Goal: Task Accomplishment & Management: Complete application form

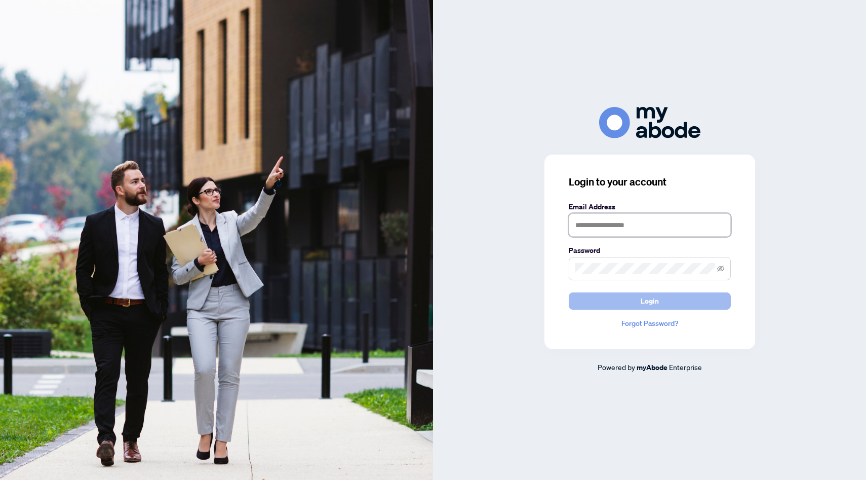
type input "**********"
click at [624, 304] on button "Login" at bounding box center [650, 300] width 162 height 17
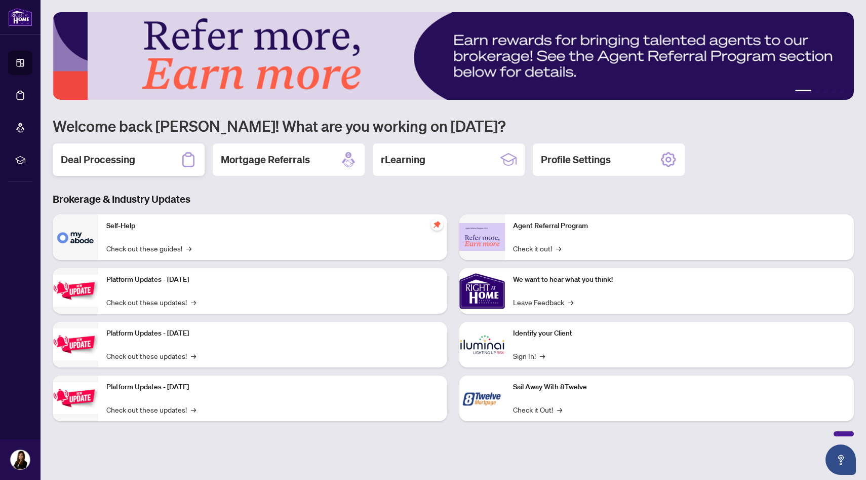
click at [158, 162] on div "Deal Processing" at bounding box center [129, 159] width 152 height 32
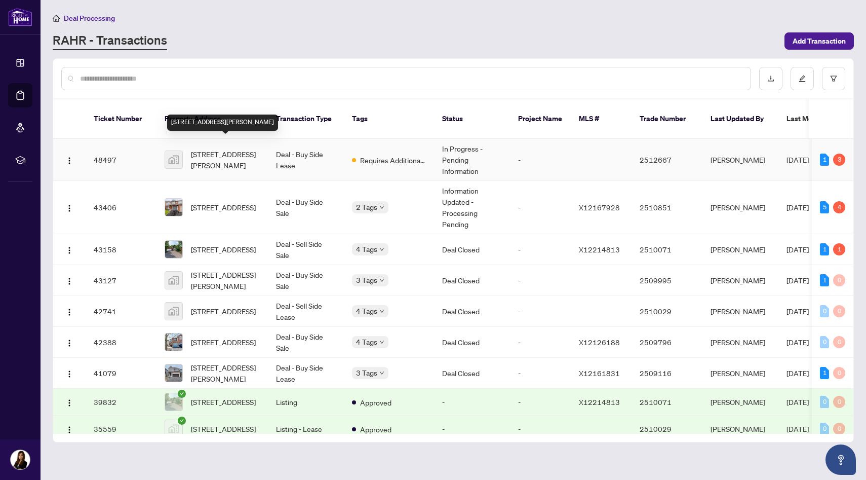
click at [238, 157] on span "[STREET_ADDRESS][PERSON_NAME]" at bounding box center [225, 159] width 69 height 22
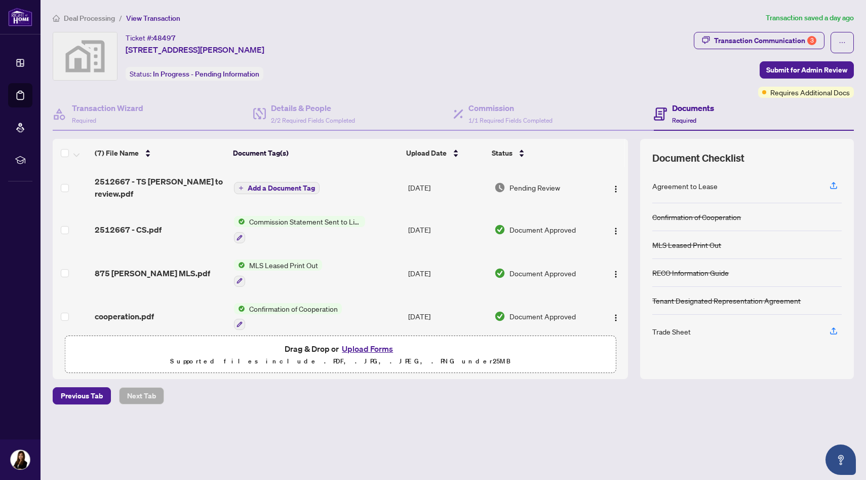
click at [280, 184] on span "Add a Document Tag" at bounding box center [281, 187] width 67 height 7
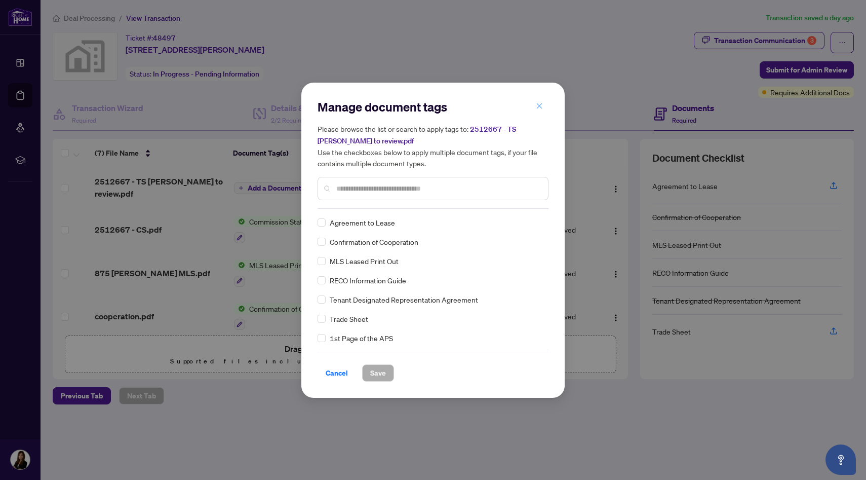
click at [540, 104] on icon "close" at bounding box center [539, 105] width 7 height 7
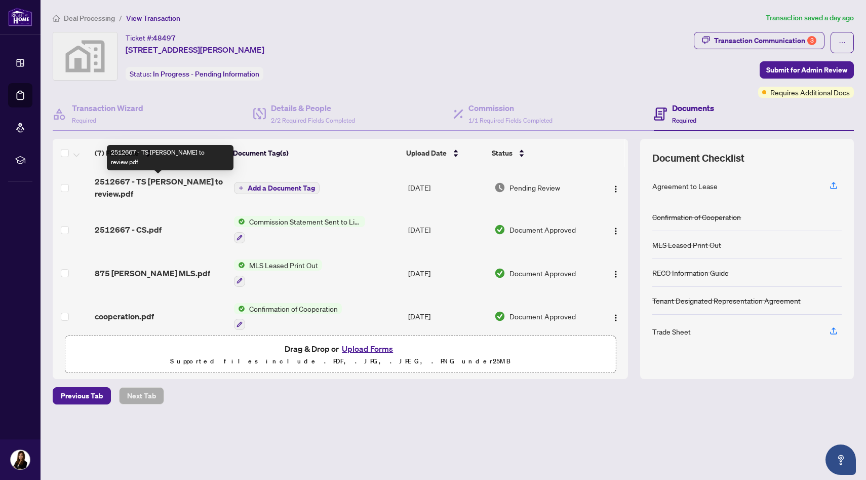
click at [192, 185] on span "2512667 - TS [PERSON_NAME] to review.pdf" at bounding box center [160, 187] width 131 height 24
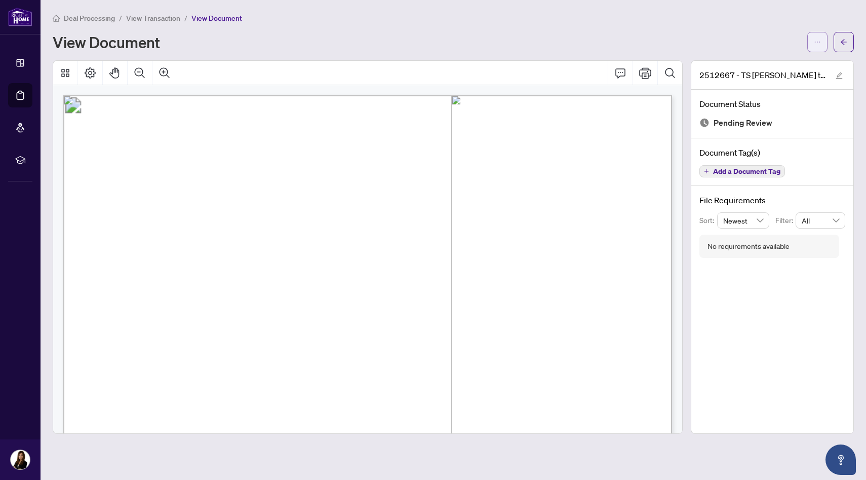
click at [816, 46] on span "button" at bounding box center [817, 42] width 7 height 16
click at [764, 66] on span "Download" at bounding box center [781, 63] width 77 height 11
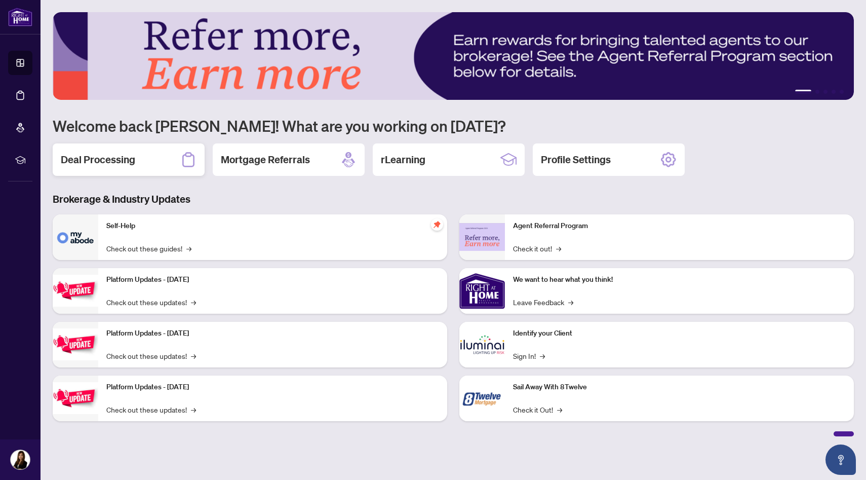
click at [125, 161] on h2 "Deal Processing" at bounding box center [98, 159] width 74 height 14
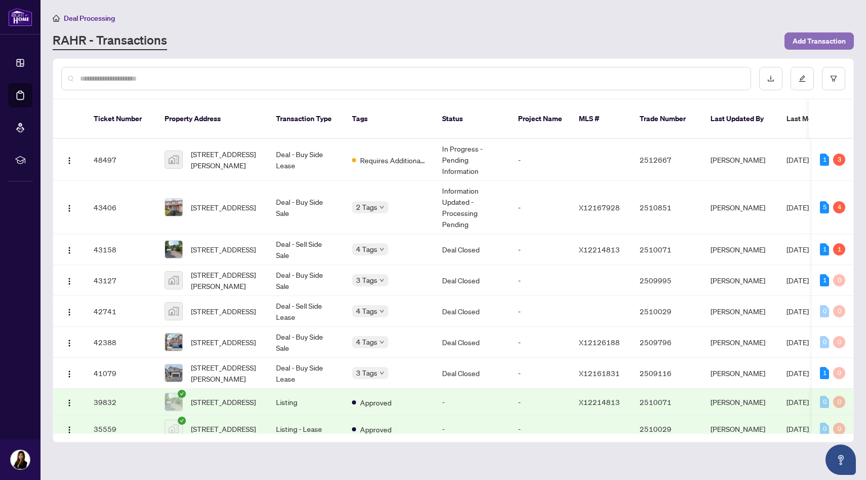
click at [808, 38] on span "Add Transaction" at bounding box center [819, 41] width 53 height 16
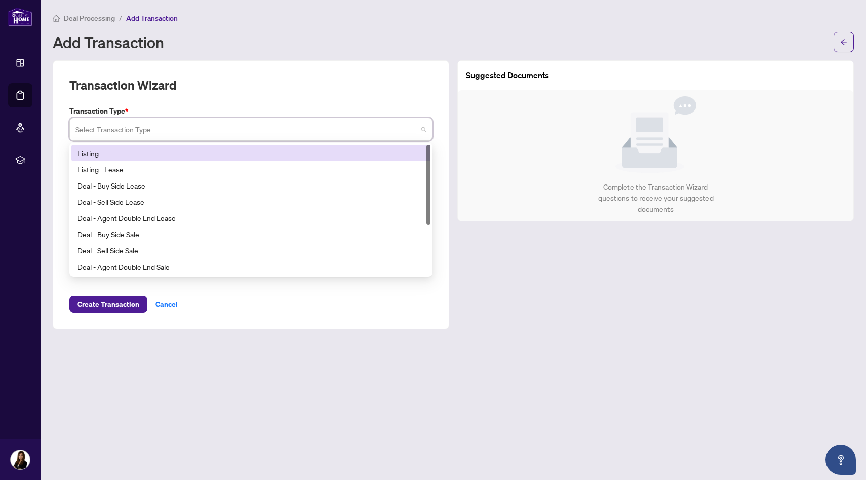
click at [298, 134] on input "search" at bounding box center [246, 131] width 342 height 22
click at [286, 155] on div "Listing" at bounding box center [250, 152] width 347 height 11
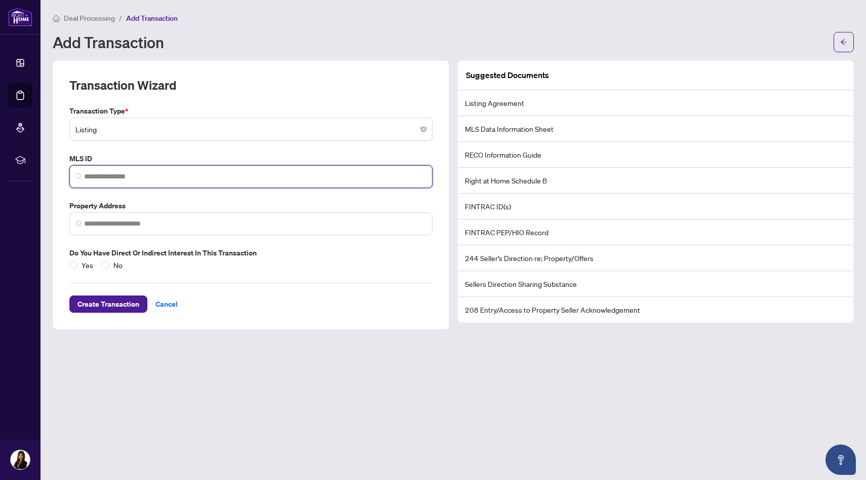
click at [280, 173] on input "search" at bounding box center [255, 176] width 342 height 11
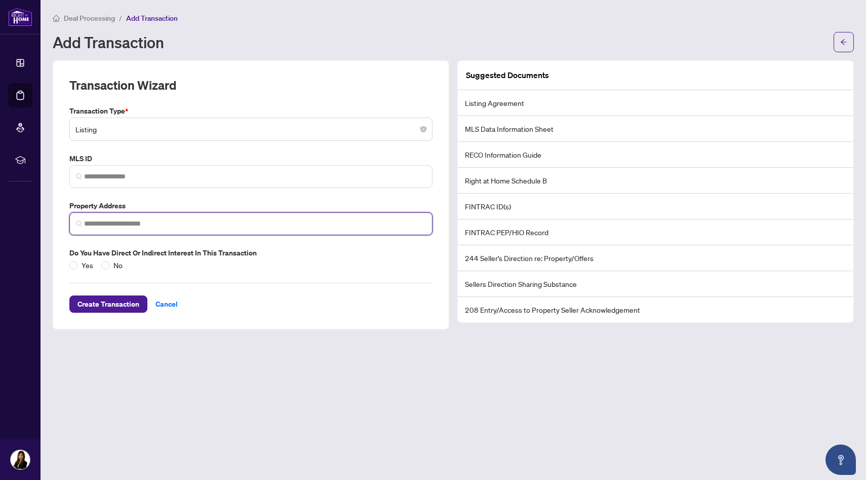
click at [247, 226] on input "search" at bounding box center [255, 223] width 342 height 11
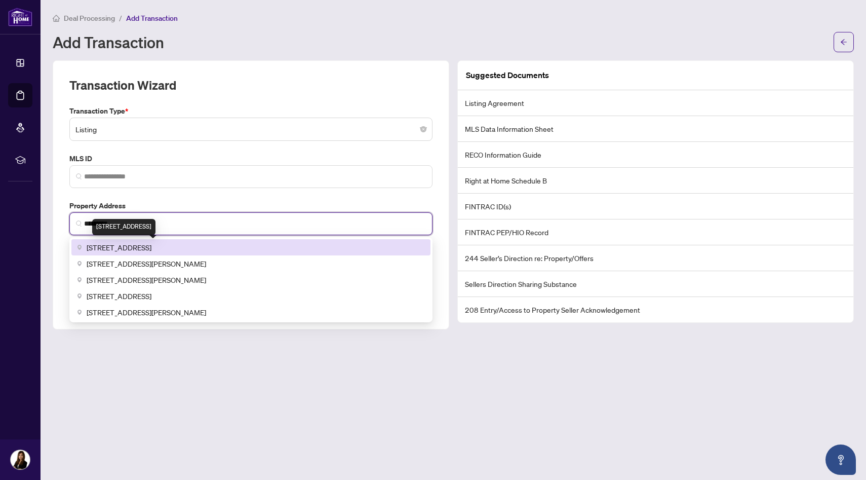
click at [151, 249] on span "345 Andalusian Cres, Ottawa, ON, Canada" at bounding box center [119, 247] width 65 height 11
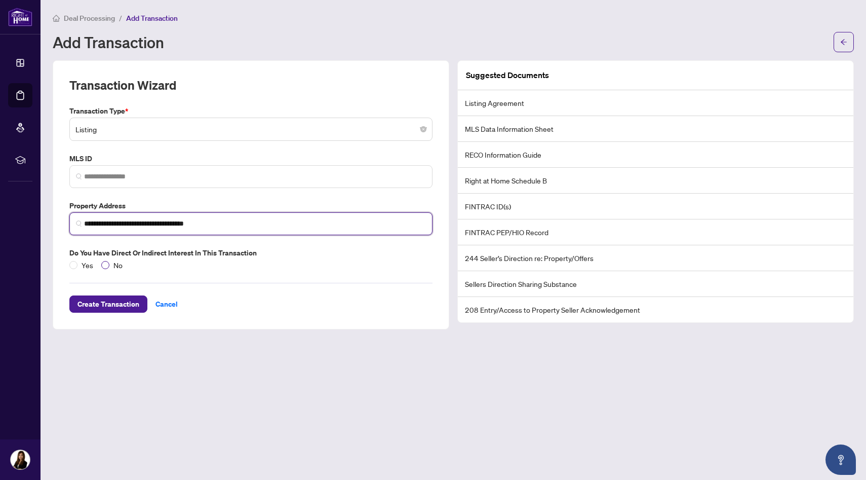
type input "**********"
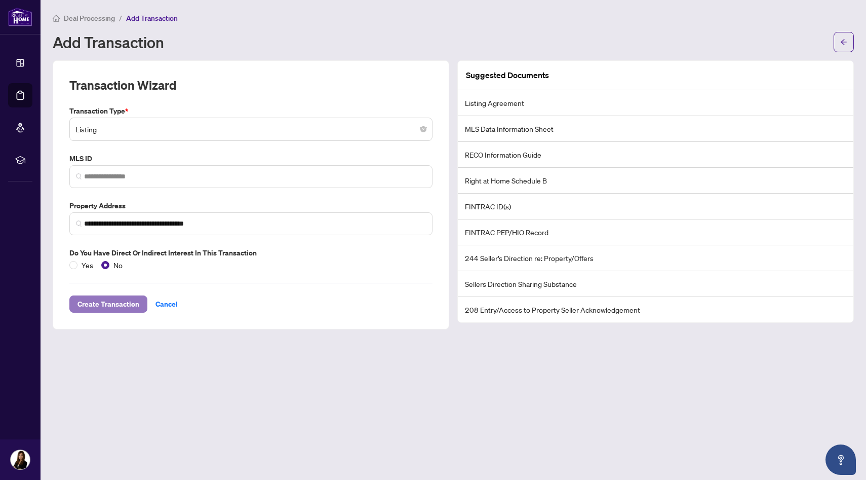
click at [132, 304] on span "Create Transaction" at bounding box center [108, 304] width 62 height 16
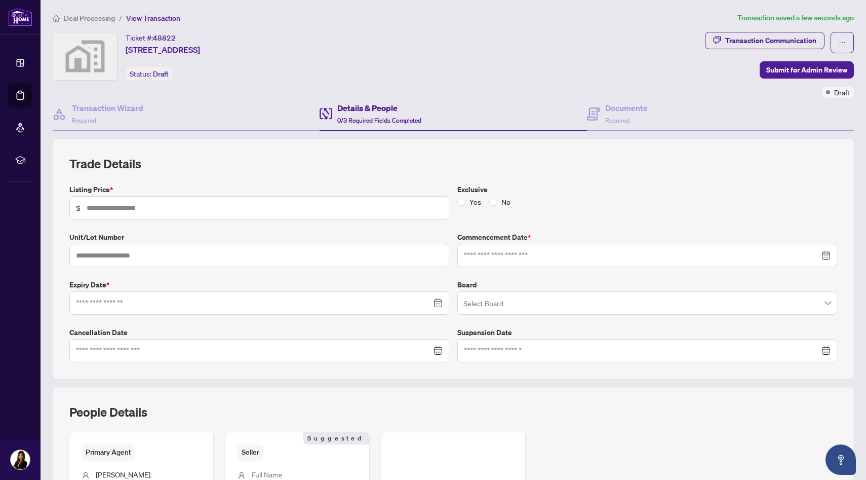
click at [287, 213] on span "$" at bounding box center [259, 207] width 380 height 23
type input "*********"
click at [521, 252] on input at bounding box center [642, 255] width 356 height 11
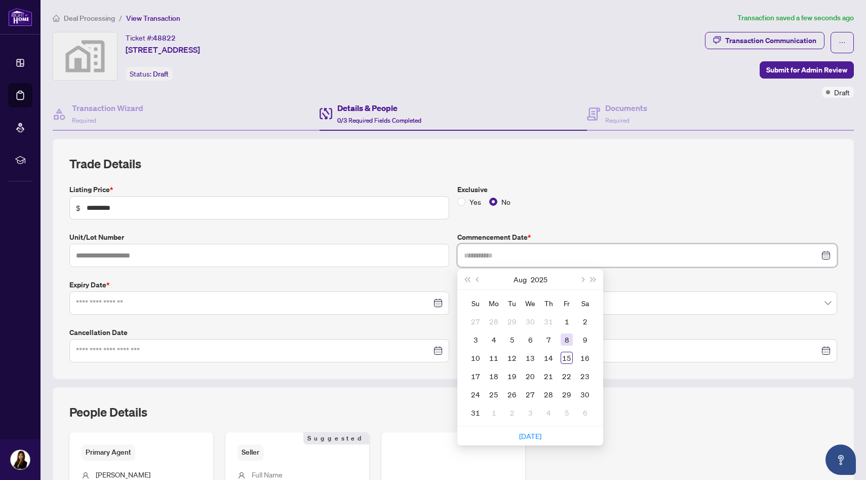
type input "**********"
click at [565, 338] on div "8" at bounding box center [567, 339] width 12 height 12
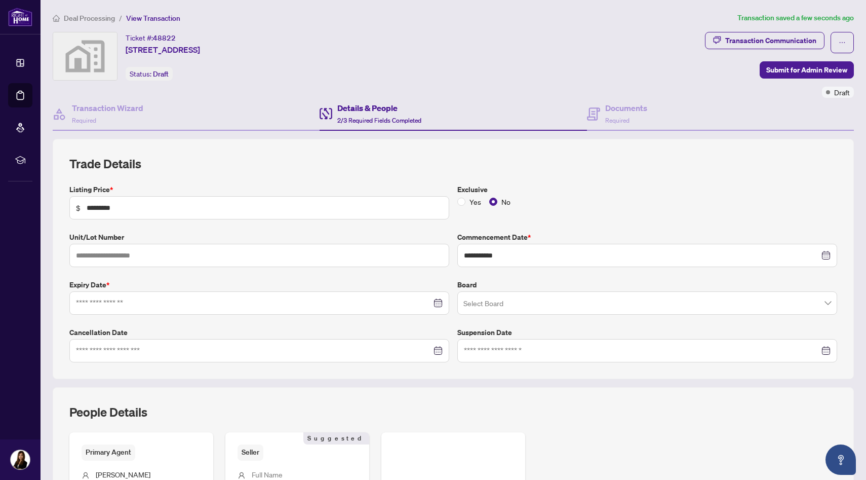
click at [438, 304] on div at bounding box center [259, 302] width 367 height 11
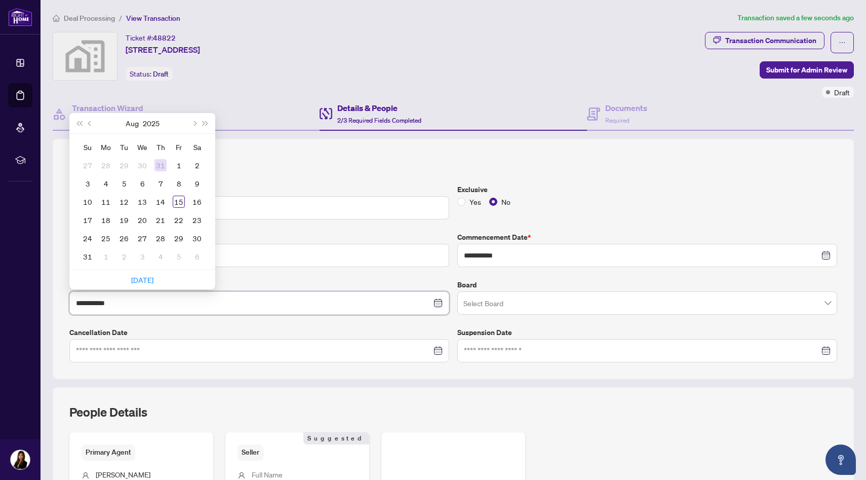
type input "**********"
click at [190, 125] on button "Next month (PageDown)" at bounding box center [193, 123] width 11 height 20
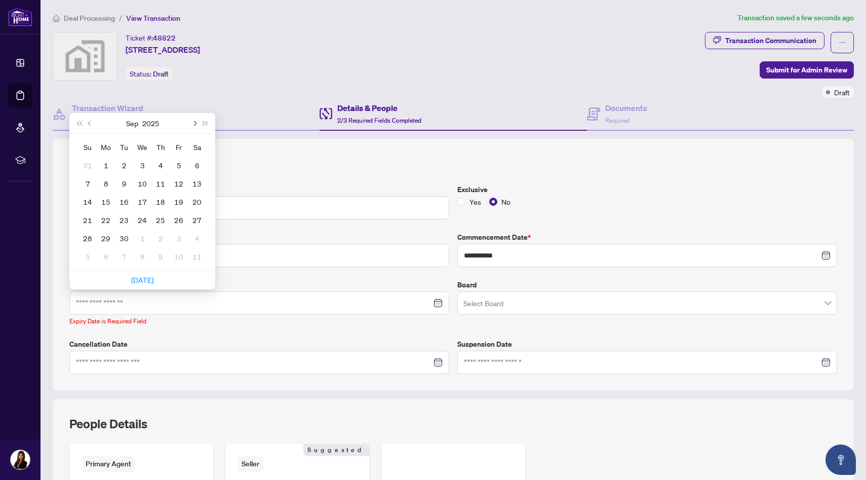
click at [190, 125] on button "Next month (PageDown)" at bounding box center [193, 123] width 11 height 20
type input "**********"
click at [178, 255] on div "7" at bounding box center [179, 256] width 12 height 12
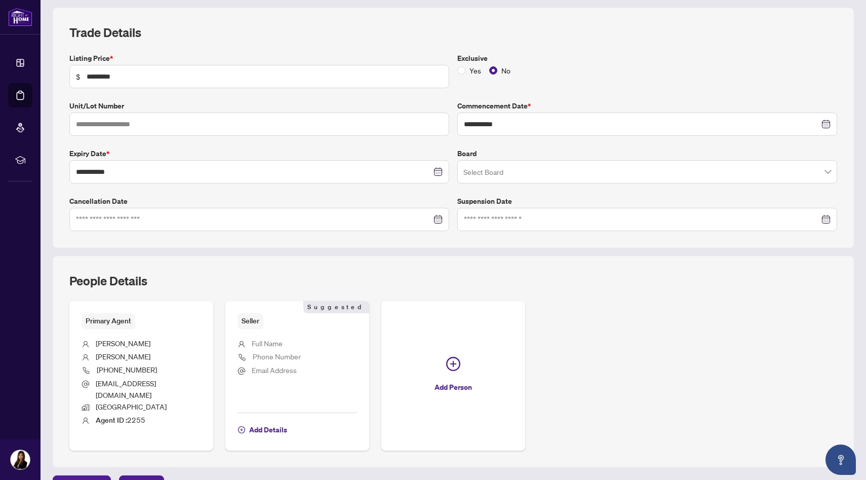
scroll to position [180, 0]
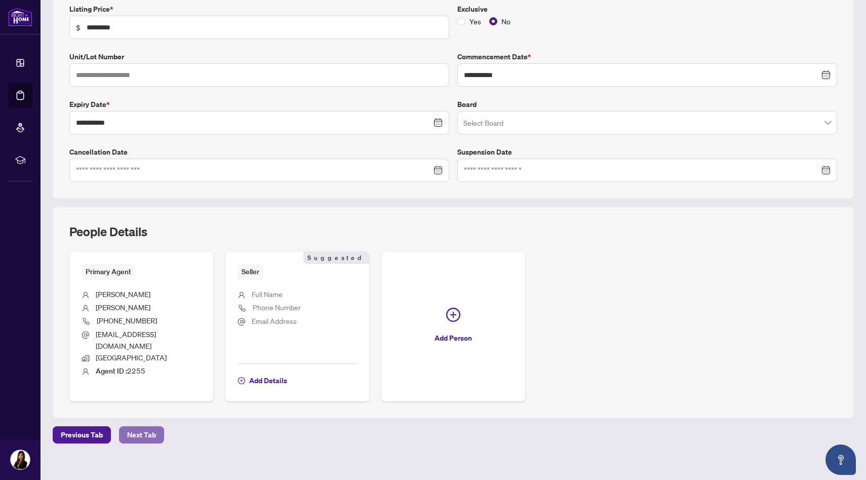
click at [136, 426] on span "Next Tab" at bounding box center [141, 434] width 29 height 16
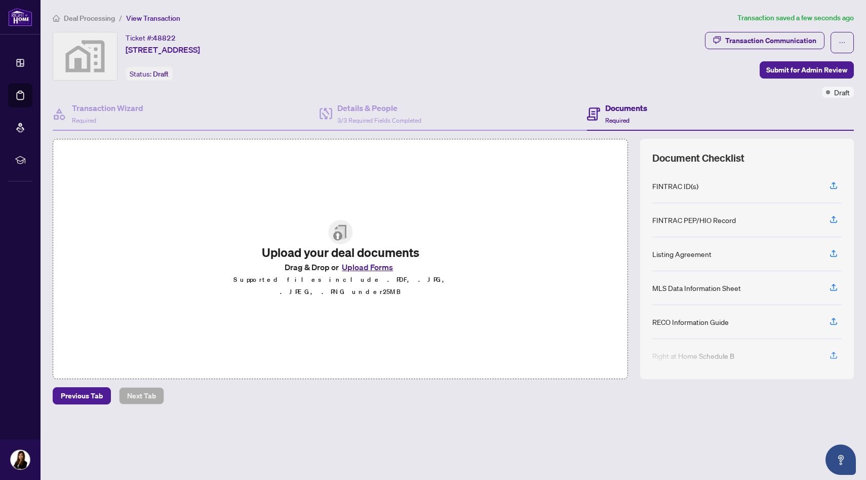
click at [355, 274] on button "Upload Forms" at bounding box center [367, 266] width 57 height 13
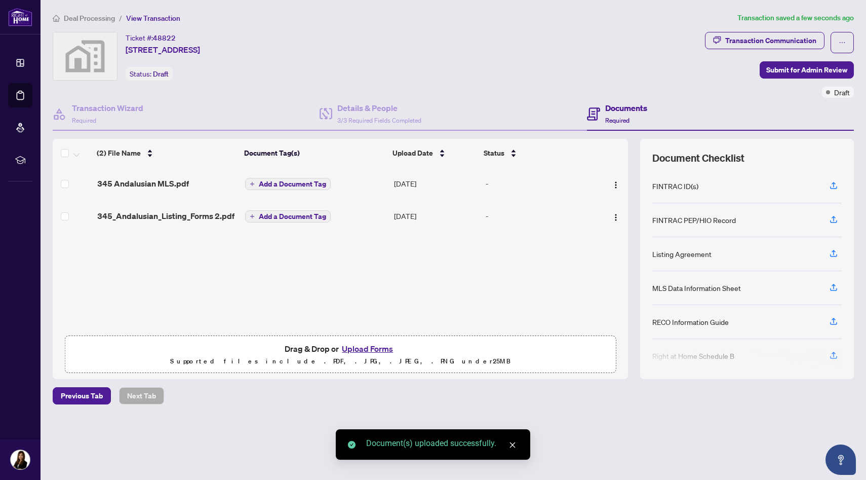
click at [375, 349] on button "Upload Forms" at bounding box center [367, 348] width 57 height 13
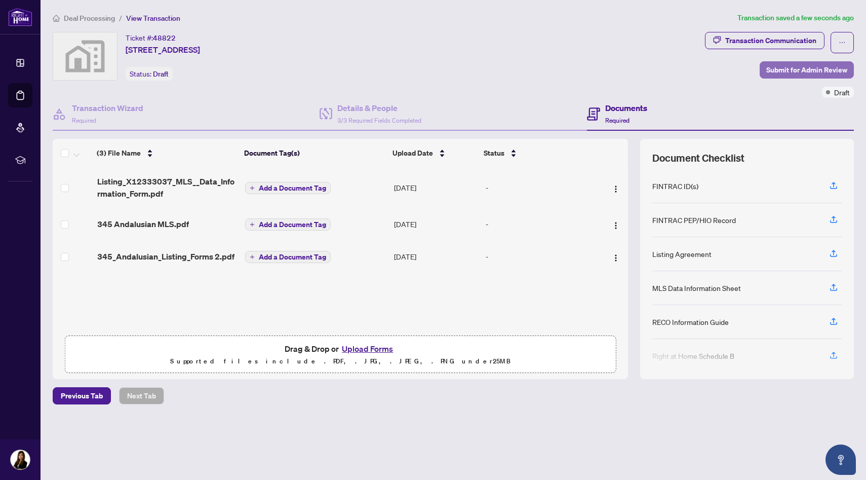
click at [776, 74] on span "Submit for Admin Review" at bounding box center [806, 70] width 81 height 16
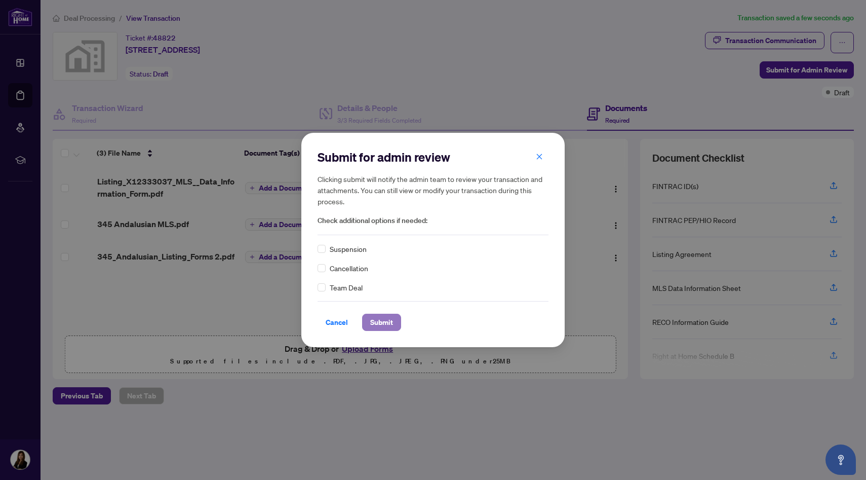
click at [386, 327] on span "Submit" at bounding box center [381, 322] width 23 height 16
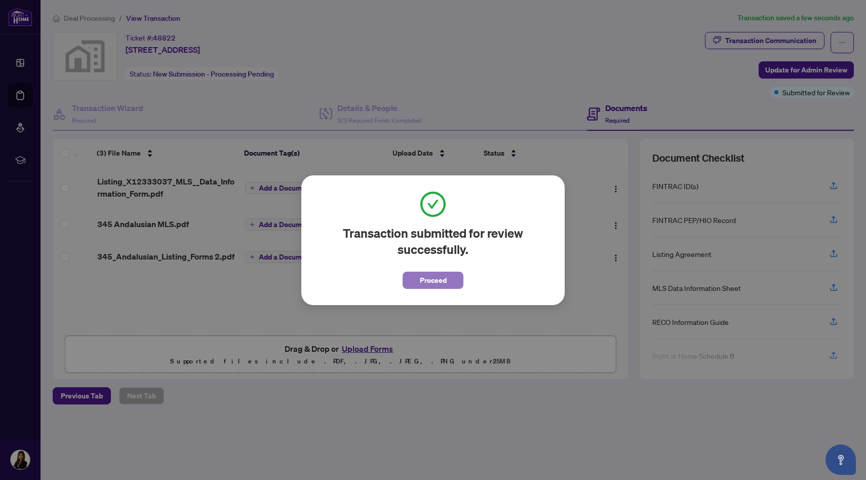
click at [418, 278] on button "Proceed" at bounding box center [433, 279] width 61 height 17
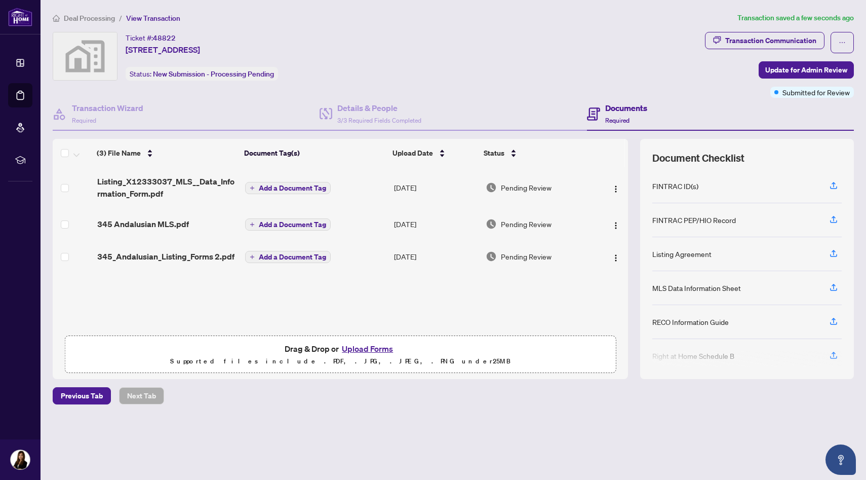
click at [418, 278] on div "(3) File Name Document Tag(s) Upload Date Status Listing_X12333037_MLS__Data_In…" at bounding box center [340, 259] width 575 height 240
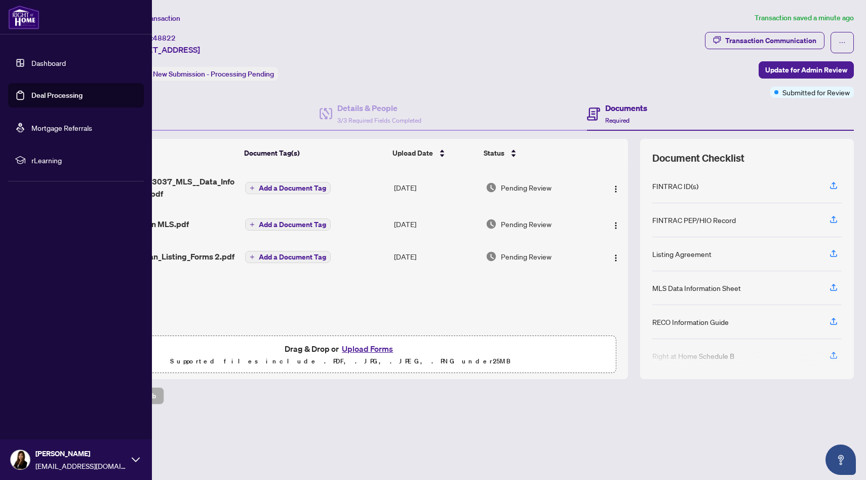
click at [31, 65] on link "Dashboard" at bounding box center [48, 62] width 34 height 9
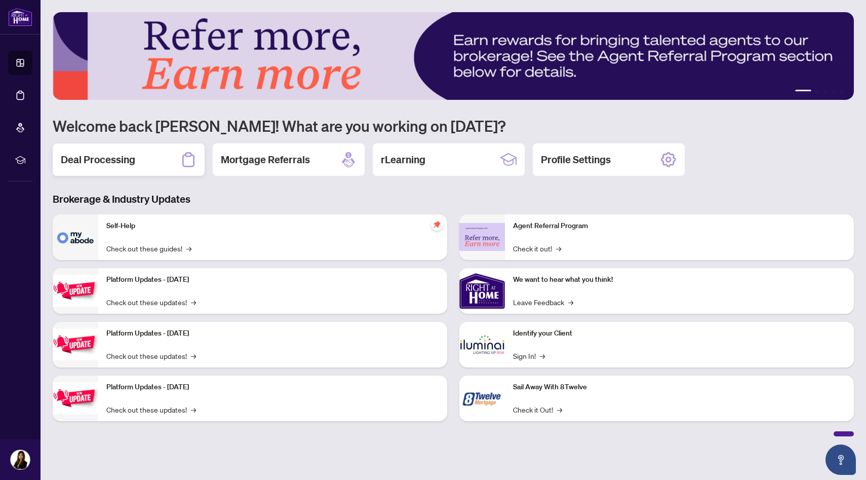
click at [142, 157] on div "Deal Processing" at bounding box center [129, 159] width 152 height 32
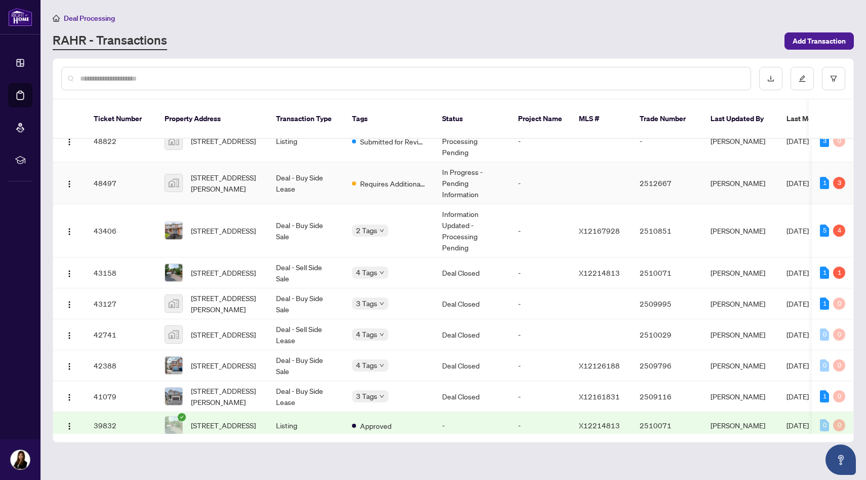
scroll to position [18, 0]
click at [407, 179] on span "Requires Additional Docs" at bounding box center [393, 184] width 66 height 11
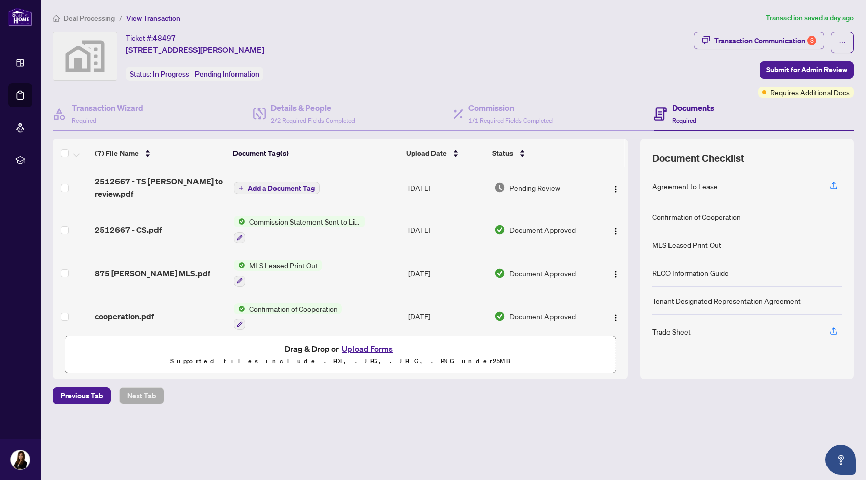
click at [364, 347] on button "Upload Forms" at bounding box center [367, 348] width 57 height 13
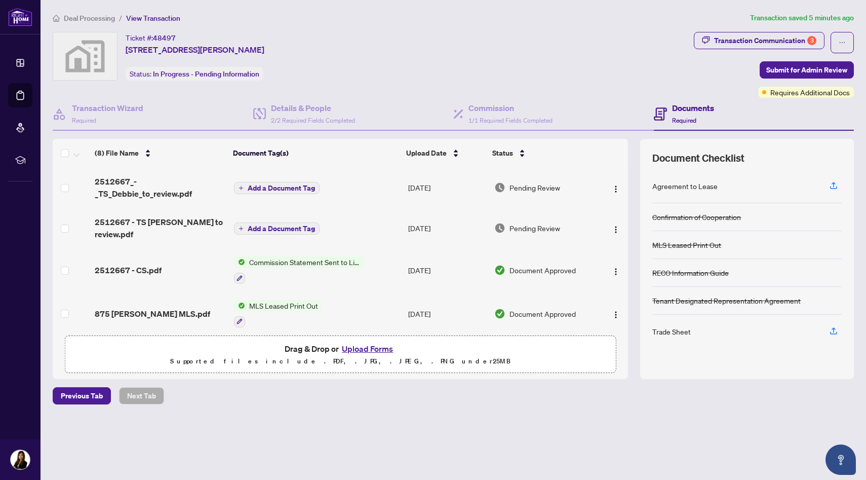
click at [356, 347] on button "Upload Forms" at bounding box center [367, 348] width 57 height 13
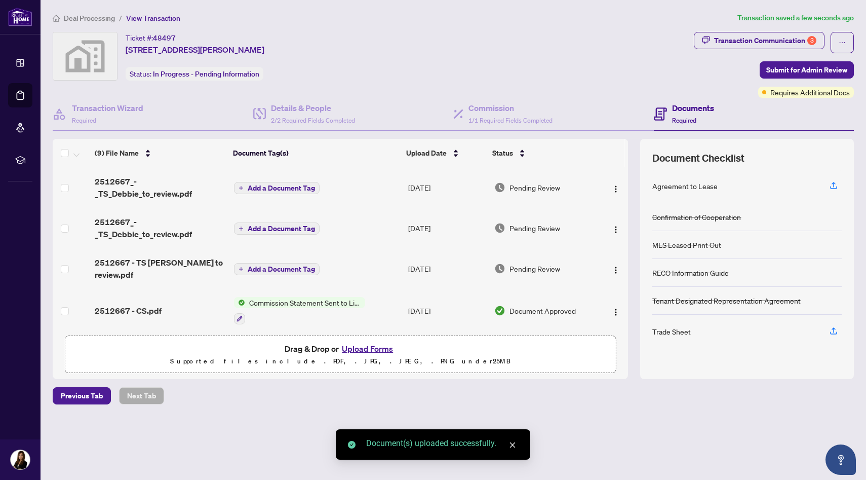
click at [367, 348] on button "Upload Forms" at bounding box center [367, 348] width 57 height 13
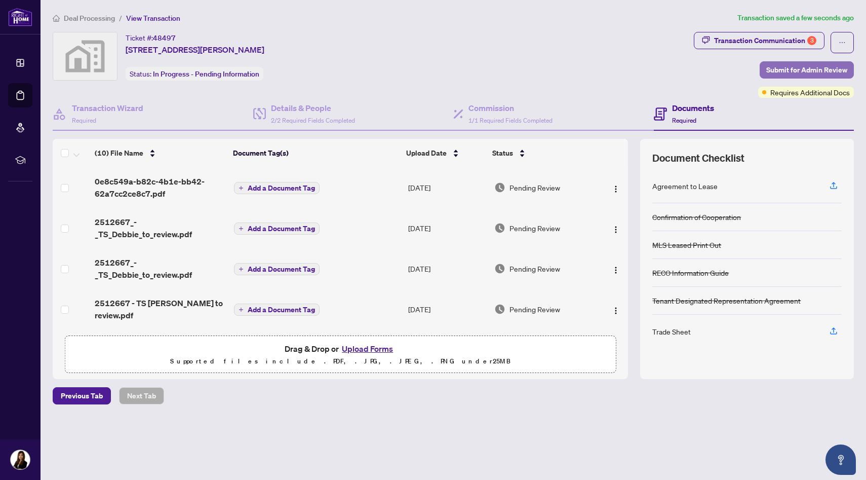
click at [820, 76] on span "Submit for Admin Review" at bounding box center [806, 70] width 81 height 16
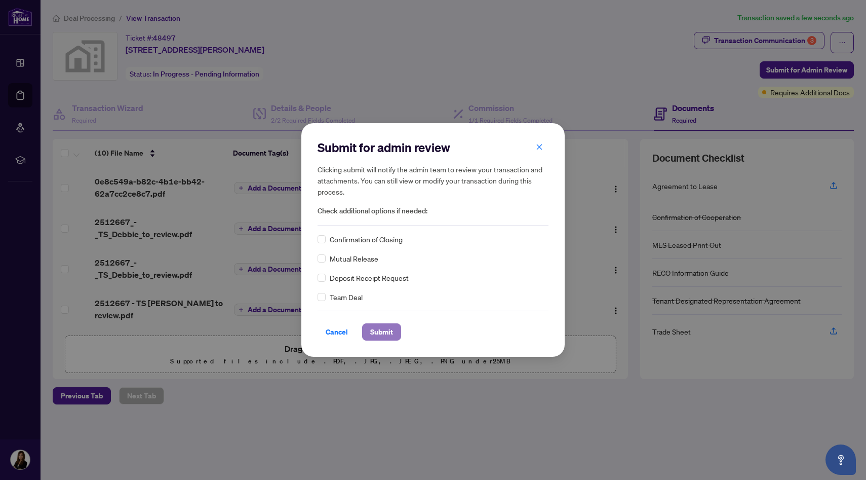
click at [385, 334] on span "Submit" at bounding box center [381, 332] width 23 height 16
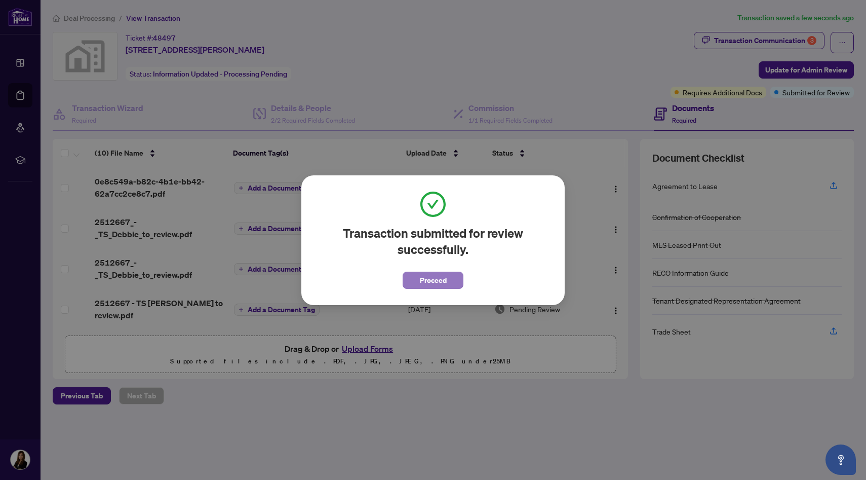
click at [444, 276] on span "Proceed" at bounding box center [433, 280] width 27 height 16
